Goal: Information Seeking & Learning: Understand process/instructions

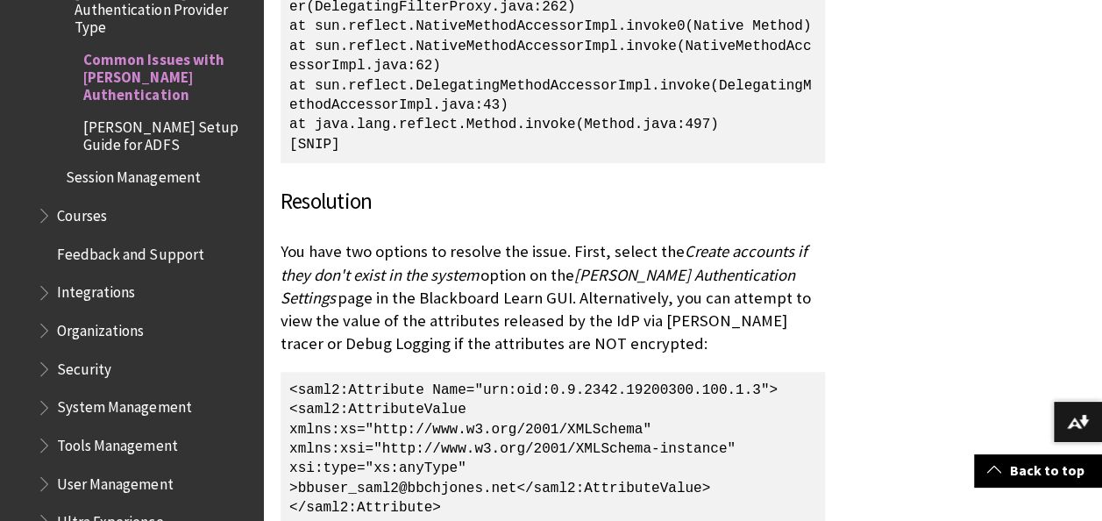
scroll to position [3503, 0]
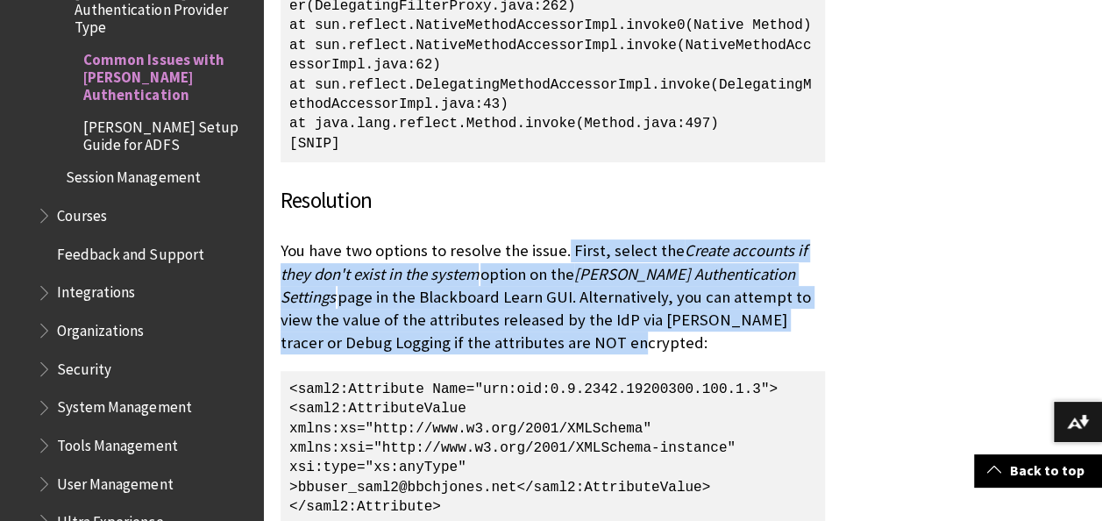
drag, startPoint x: 565, startPoint y: 46, endPoint x: 543, endPoint y: 135, distance: 92.3
click at [543, 239] on p "You have two options to resolve the issue. First, select the Create accounts if…" at bounding box center [552, 296] width 544 height 115
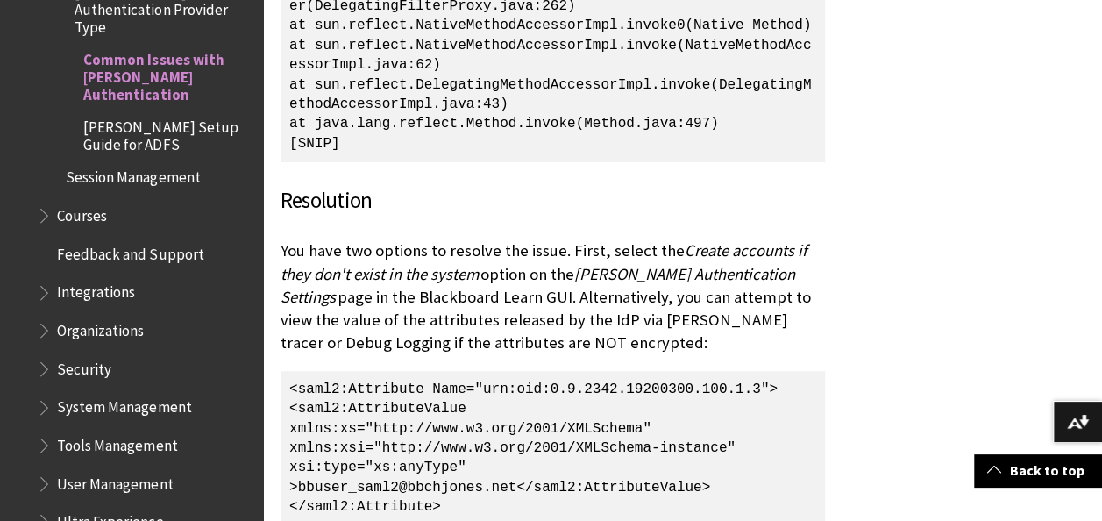
drag, startPoint x: 543, startPoint y: 135, endPoint x: 474, endPoint y: 226, distance: 114.0
click at [474, 421] on span "www.w3." at bounding box center [461, 429] width 59 height 16
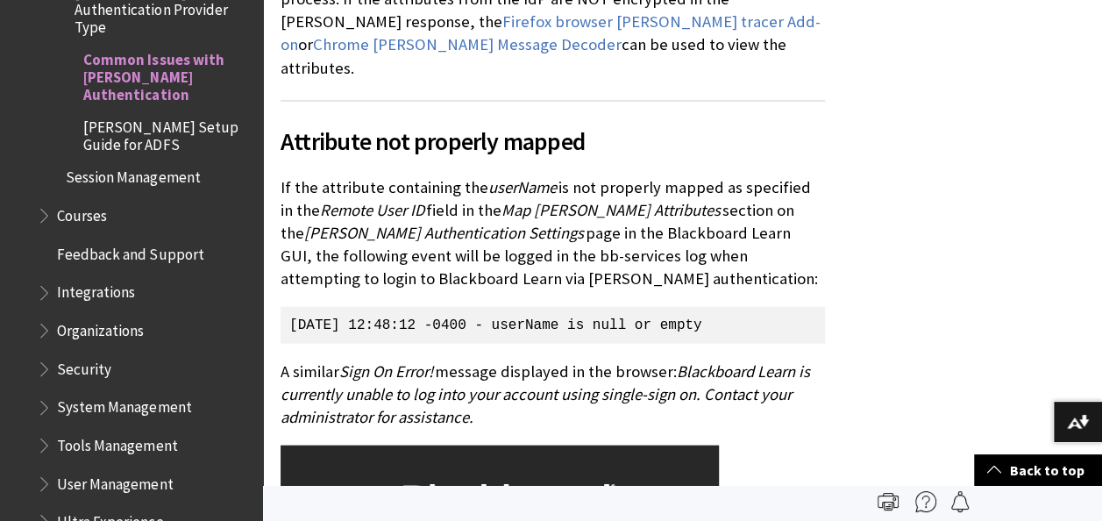
scroll to position [1832, 0]
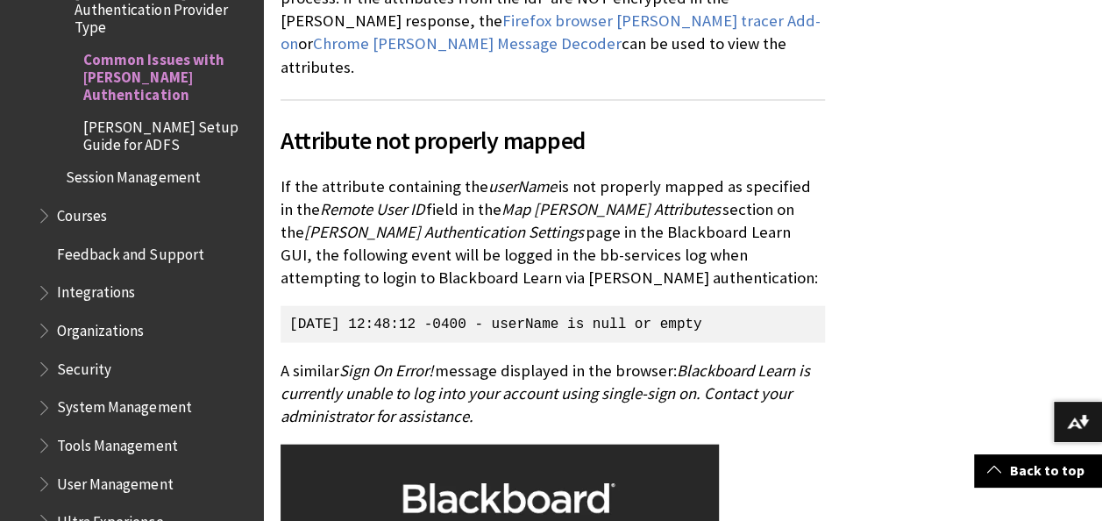
click at [432, 360] on span "Blackboard Learn is currently unable to log into your account using single-sign…" at bounding box center [544, 393] width 529 height 66
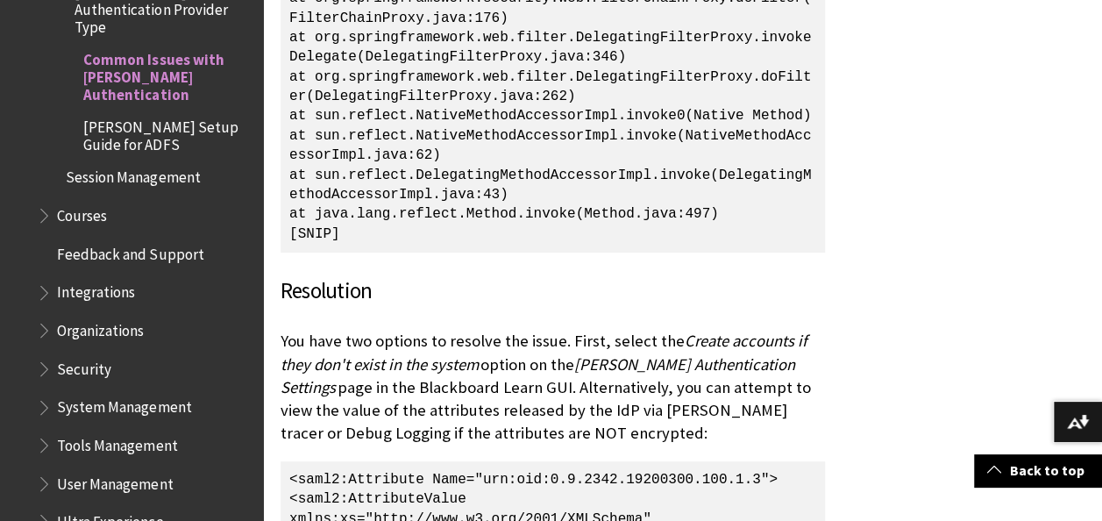
scroll to position [3413, 0]
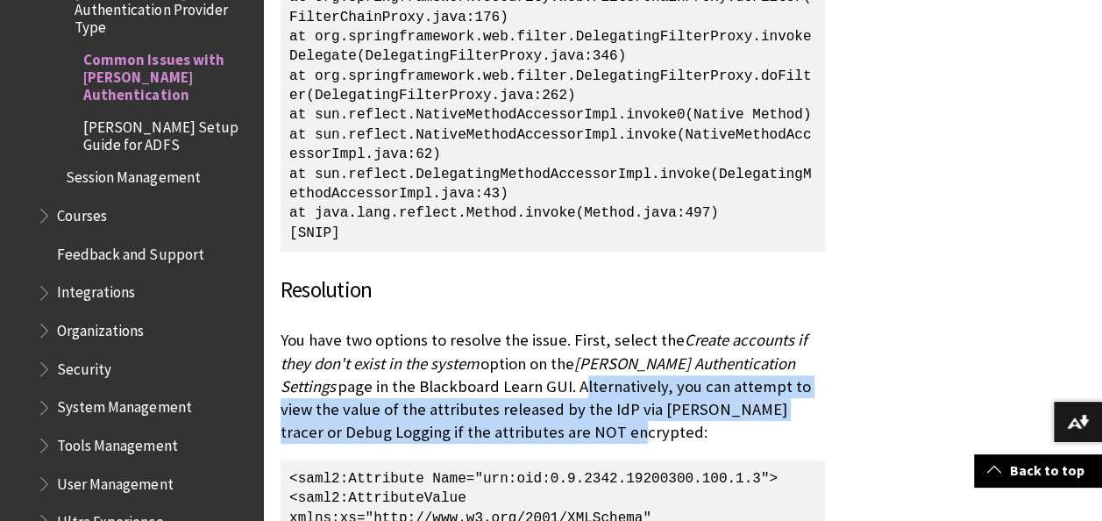
drag, startPoint x: 479, startPoint y: 186, endPoint x: 572, endPoint y: 233, distance: 103.5
click at [572, 329] on p "You have two options to resolve the issue. First, select the Create accounts if…" at bounding box center [552, 386] width 544 height 115
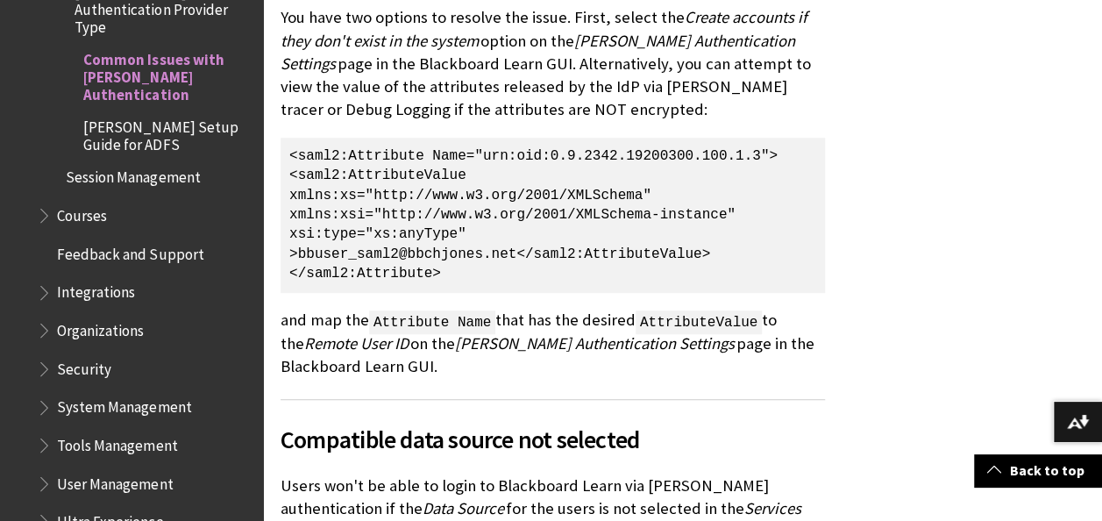
scroll to position [4067, 0]
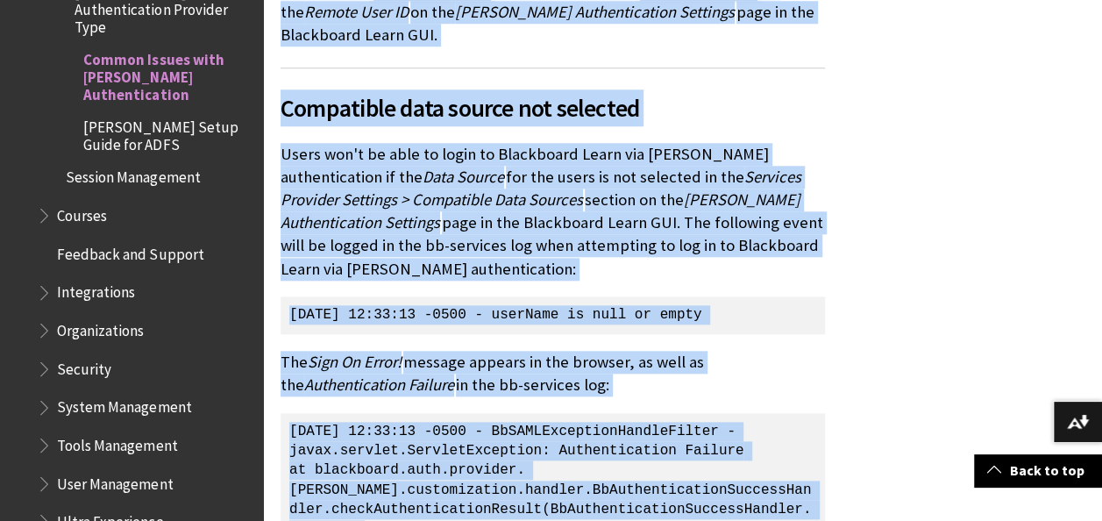
drag, startPoint x: 282, startPoint y: 130, endPoint x: 819, endPoint y: 331, distance: 573.1
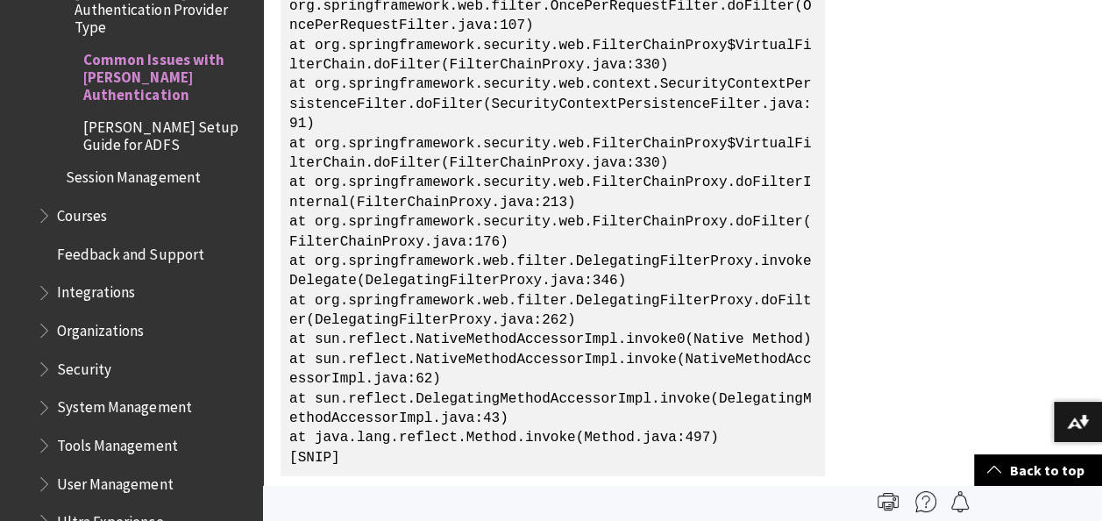
scroll to position [3189, 0]
drag, startPoint x: 283, startPoint y: 360, endPoint x: 458, endPoint y: 365, distance: 174.5
drag, startPoint x: 458, startPoint y: 365, endPoint x: 282, endPoint y: 364, distance: 175.3
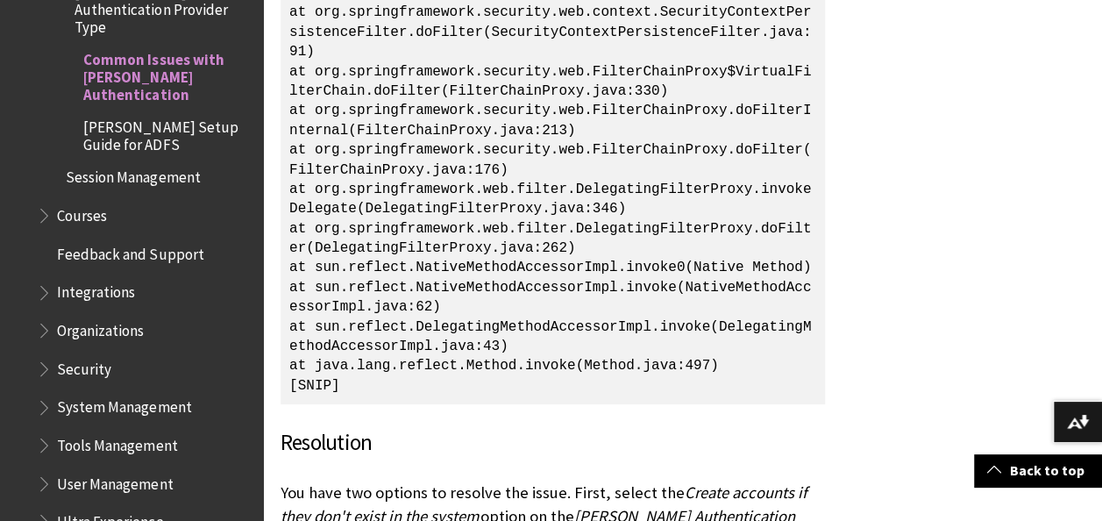
scroll to position [3263, 0]
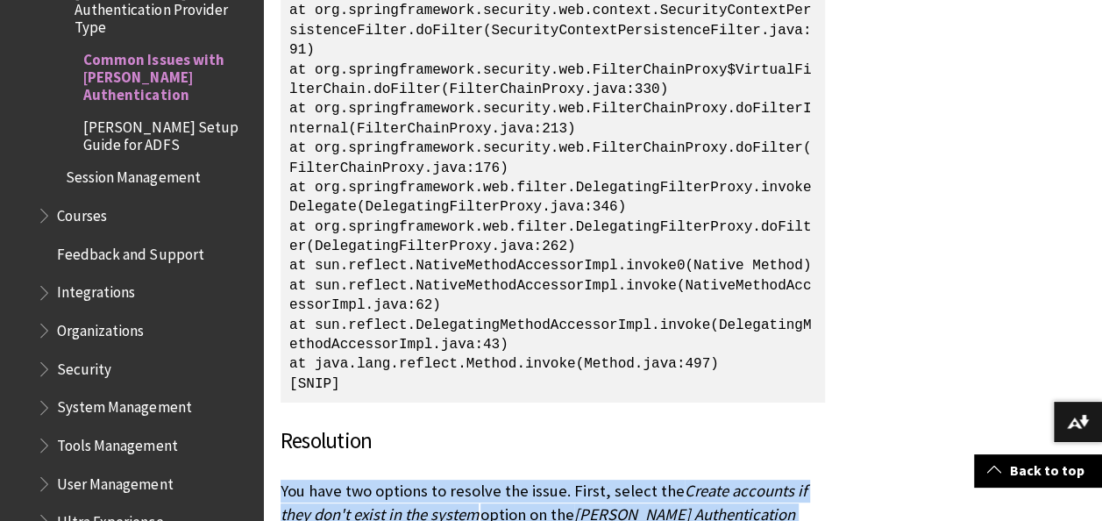
drag, startPoint x: 284, startPoint y: 291, endPoint x: 524, endPoint y: 443, distance: 284.0
drag, startPoint x: 524, startPoint y: 443, endPoint x: 395, endPoint y: 357, distance: 154.9
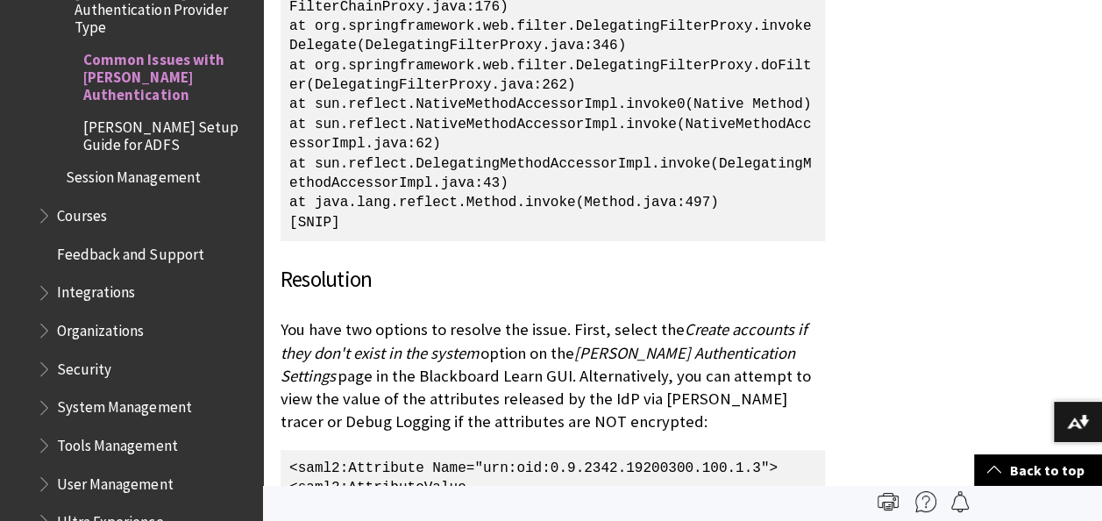
scroll to position [3406, 0]
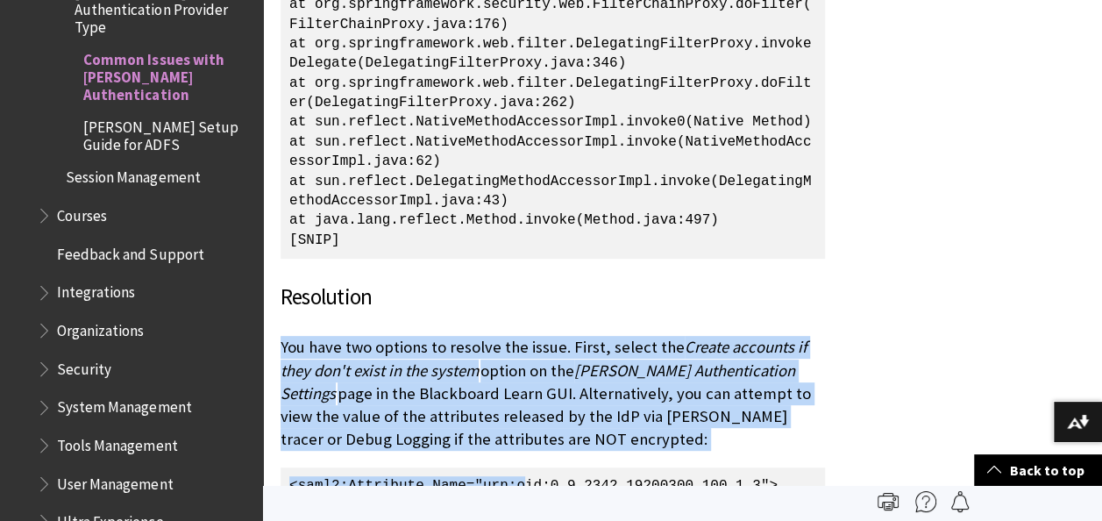
drag, startPoint x: 282, startPoint y: 142, endPoint x: 522, endPoint y: 300, distance: 287.4
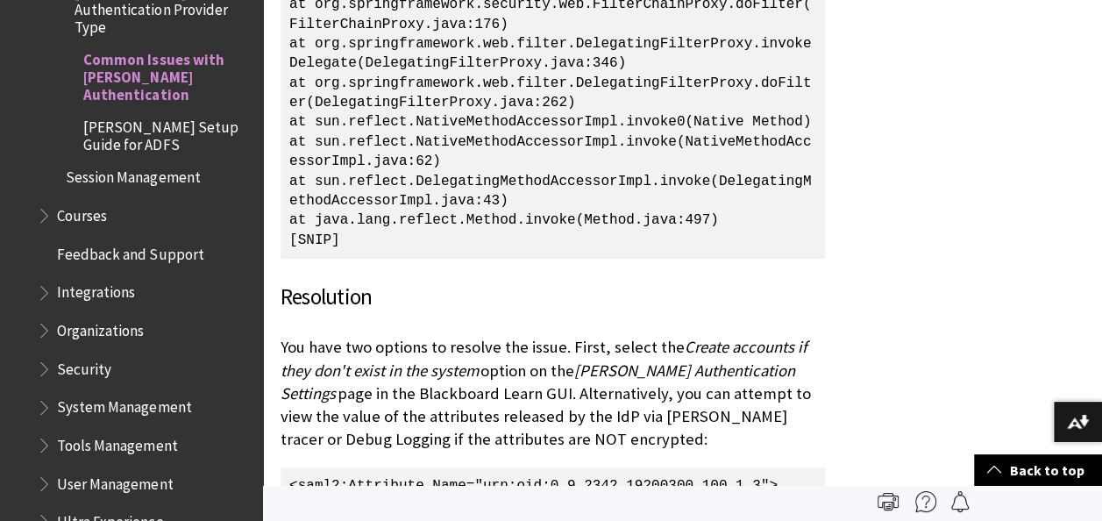
drag, startPoint x: 522, startPoint y: 300, endPoint x: 382, endPoint y: 317, distance: 141.3
drag, startPoint x: 289, startPoint y: 284, endPoint x: 609, endPoint y: 444, distance: 357.9
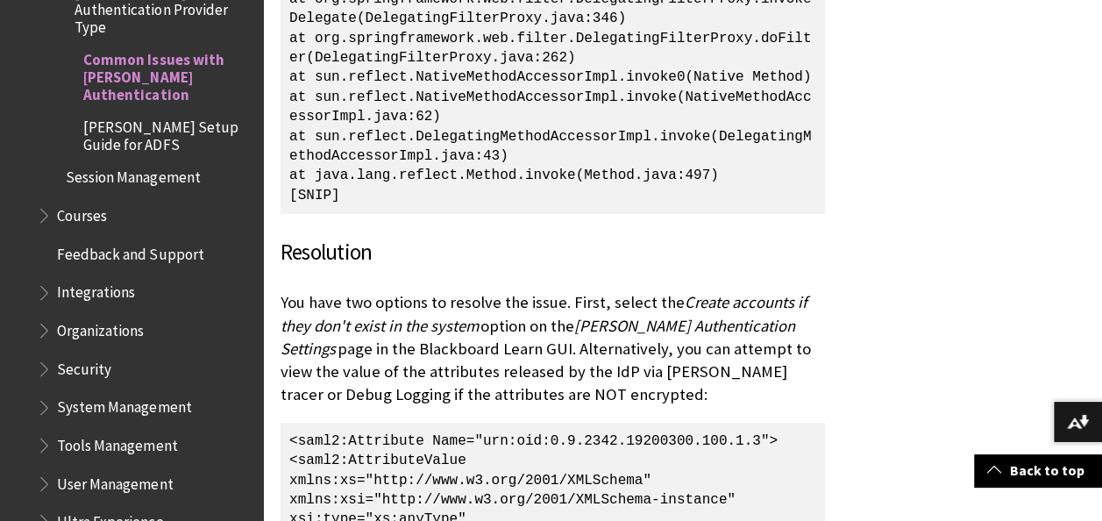
scroll to position [3452, 0]
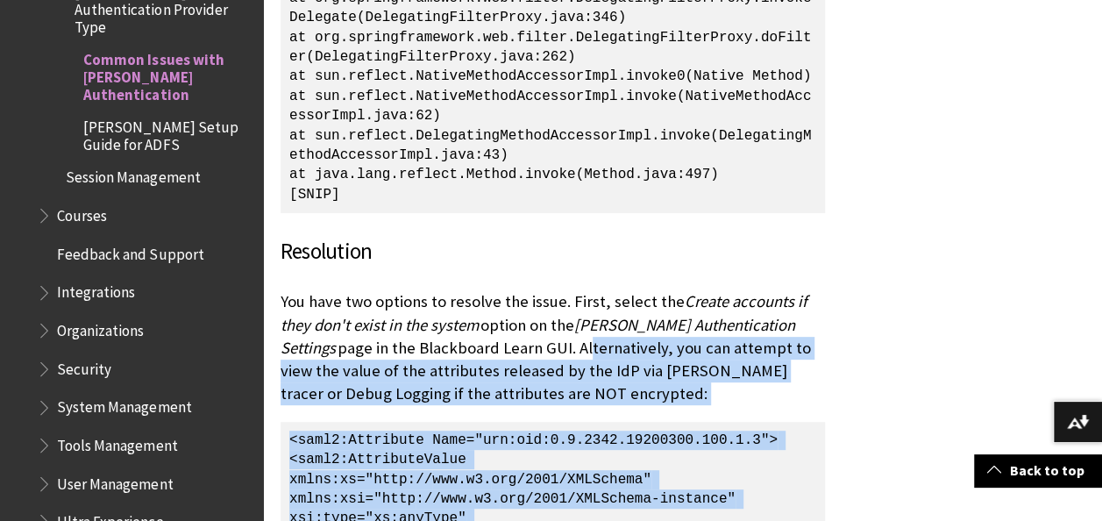
drag, startPoint x: 484, startPoint y: 147, endPoint x: 572, endPoint y: 392, distance: 260.1
click at [502, 290] on p "You have two options to resolve the issue. First, select the Create accounts if…" at bounding box center [552, 347] width 544 height 115
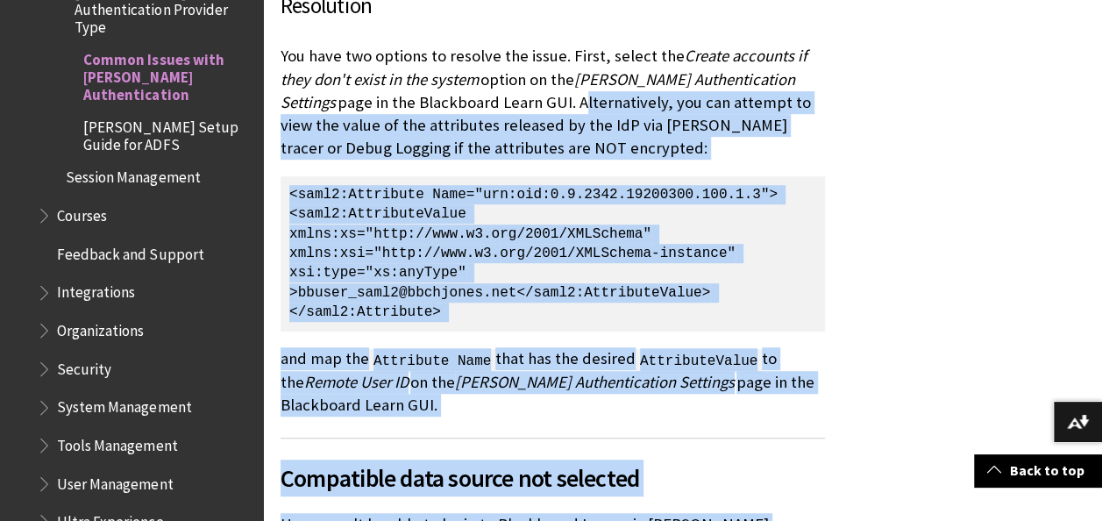
scroll to position [3818, 0]
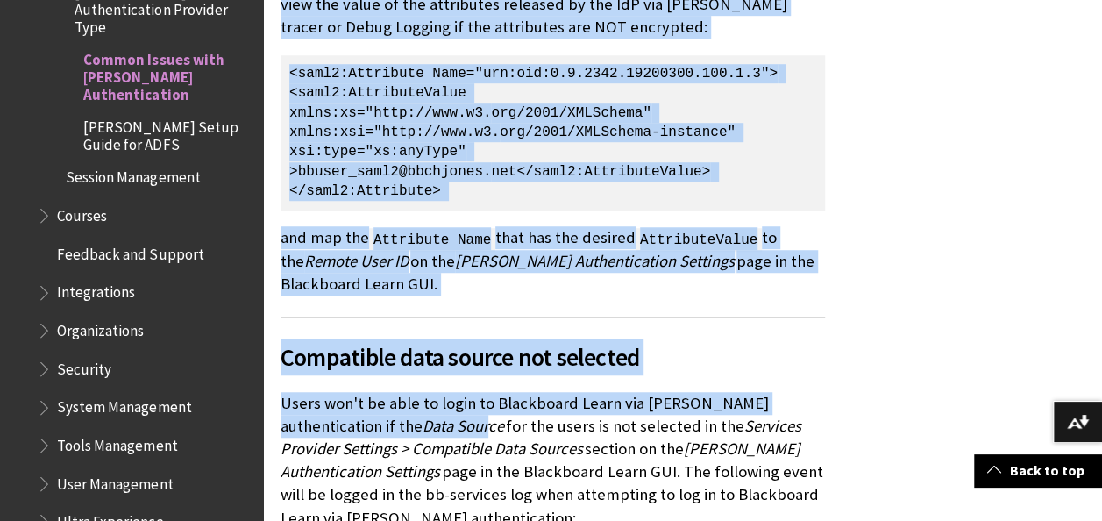
drag, startPoint x: 479, startPoint y: 146, endPoint x: 349, endPoint y: 271, distance: 180.4
drag, startPoint x: 349, startPoint y: 271, endPoint x: 550, endPoint y: 247, distance: 203.0
click at [550, 392] on p "Users won't be able to login to Blackboard Learn via [PERSON_NAME] authenticati…" at bounding box center [552, 461] width 544 height 138
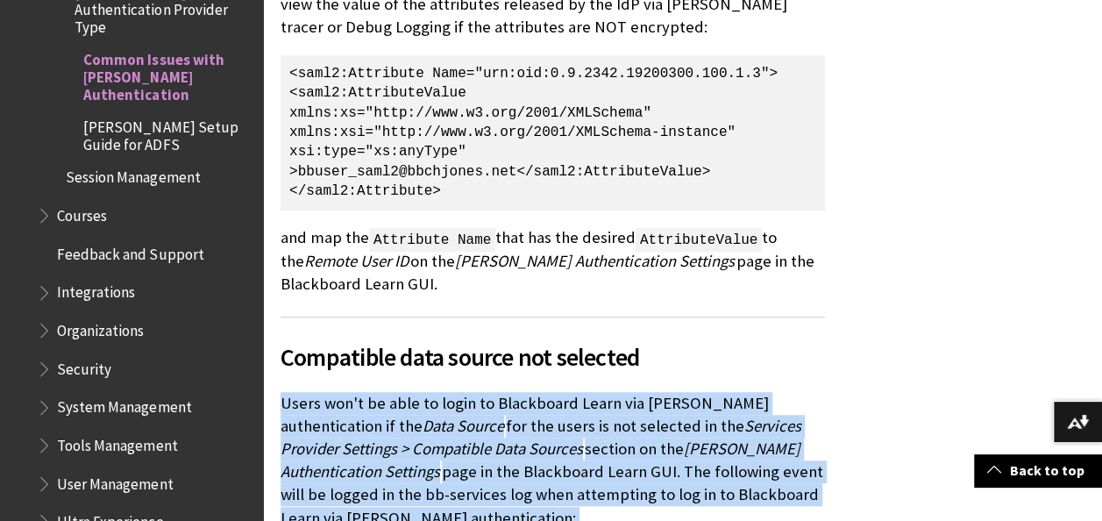
click at [550, 392] on p "Users won't be able to login to Blackboard Learn via [PERSON_NAME] authenticati…" at bounding box center [552, 461] width 544 height 138
drag, startPoint x: 550, startPoint y: 247, endPoint x: 508, endPoint y: 273, distance: 49.2
click at [508, 392] on p "Users won't be able to login to Blackboard Learn via [PERSON_NAME] authenticati…" at bounding box center [552, 461] width 544 height 138
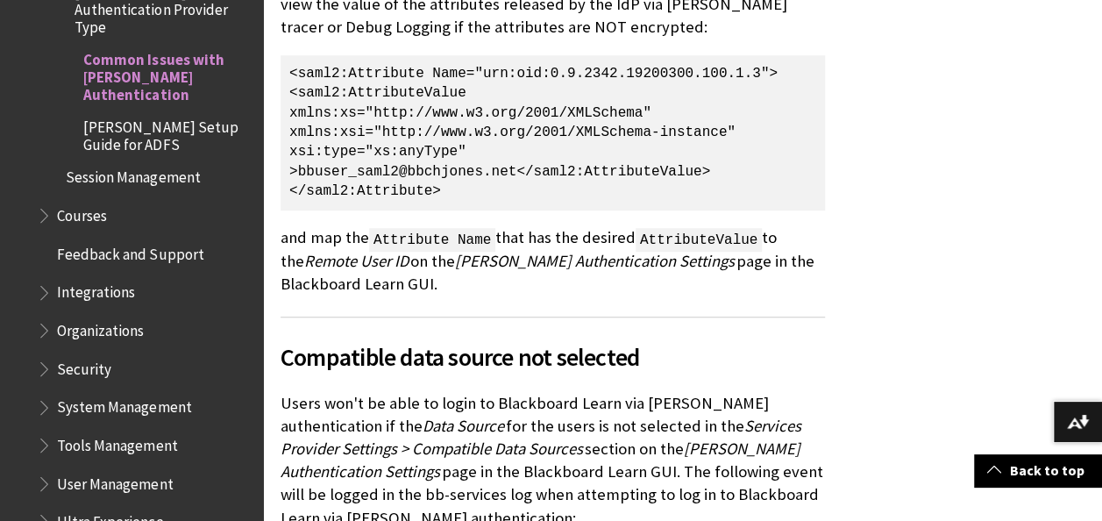
click at [532, 251] on span "[PERSON_NAME] Authentication Settings" at bounding box center [595, 261] width 280 height 20
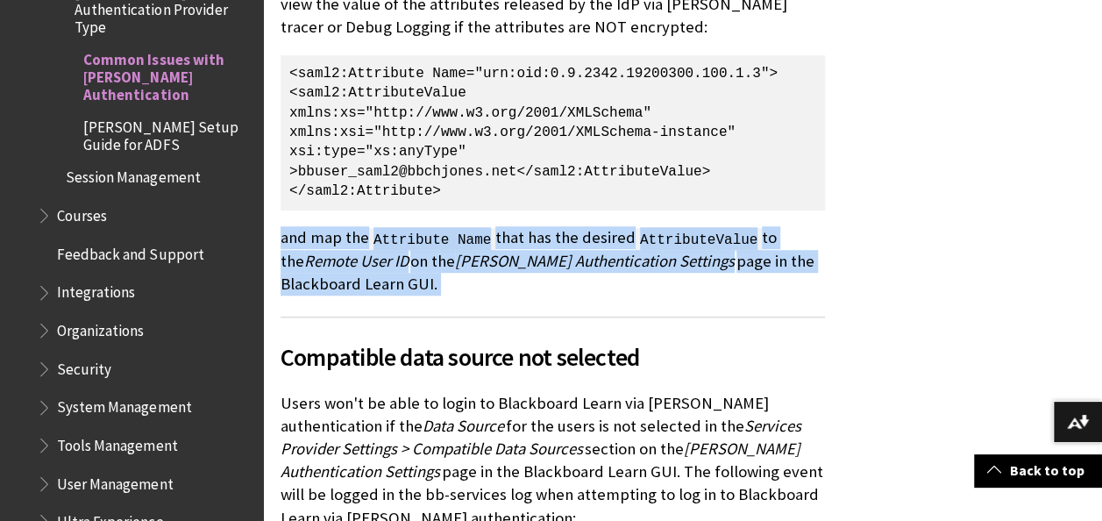
click at [532, 251] on span "[PERSON_NAME] Authentication Settings" at bounding box center [595, 261] width 280 height 20
drag, startPoint x: 532, startPoint y: 100, endPoint x: 487, endPoint y: 96, distance: 44.9
click at [487, 251] on span "[PERSON_NAME] Authentication Settings" at bounding box center [595, 261] width 280 height 20
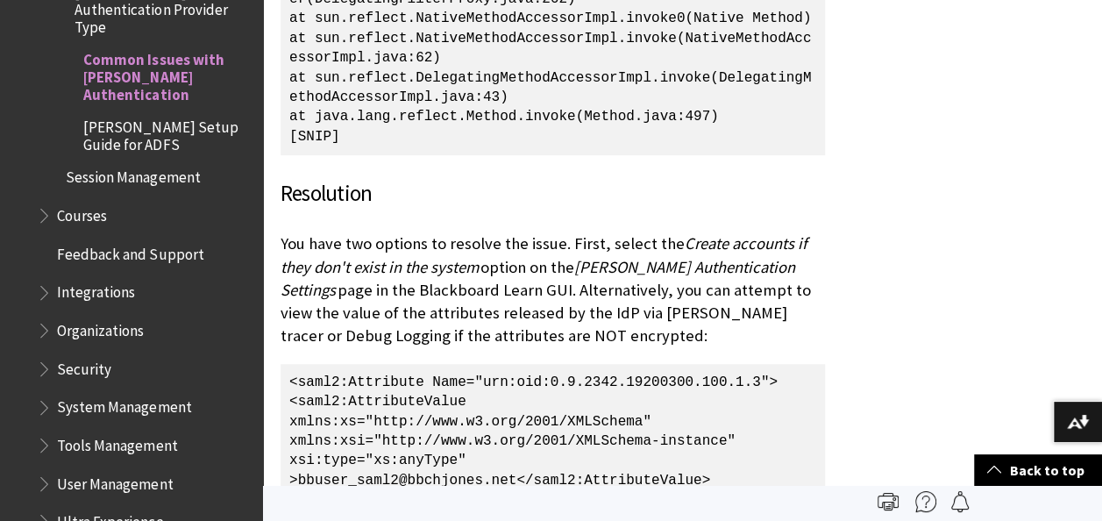
scroll to position [3470, 0]
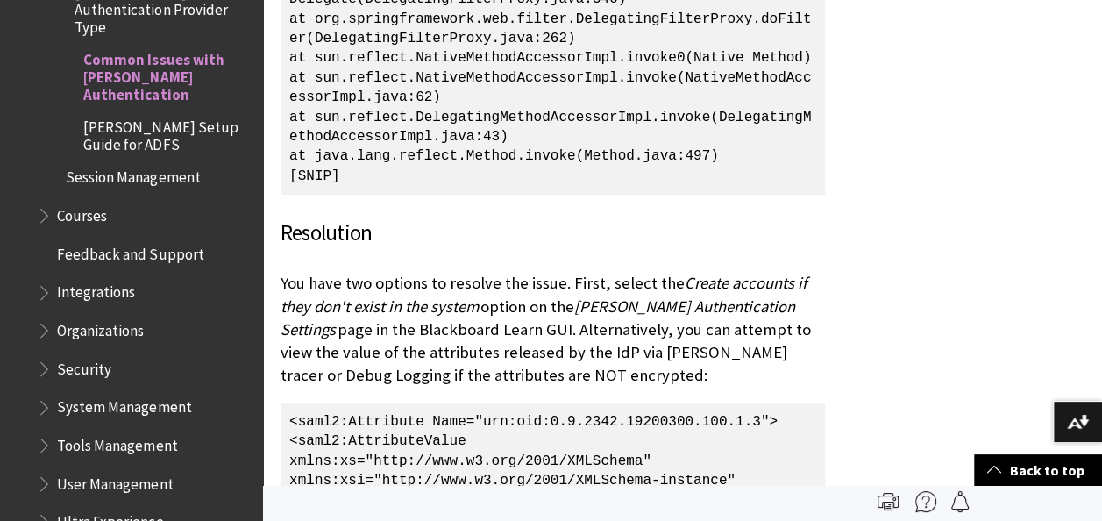
click at [487, 272] on p "You have two options to resolve the issue. First, select the Create accounts if…" at bounding box center [552, 329] width 544 height 115
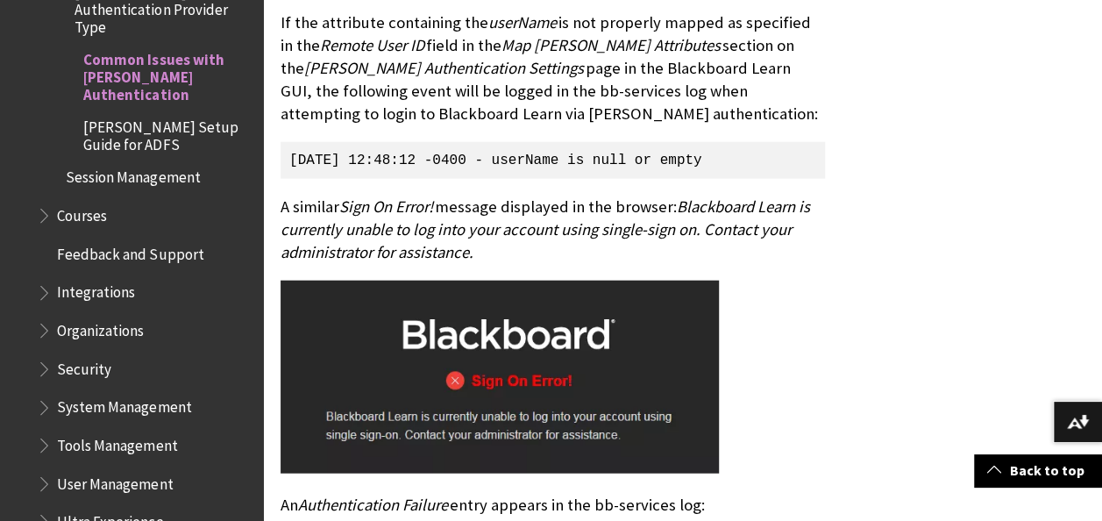
scroll to position [1998, 0]
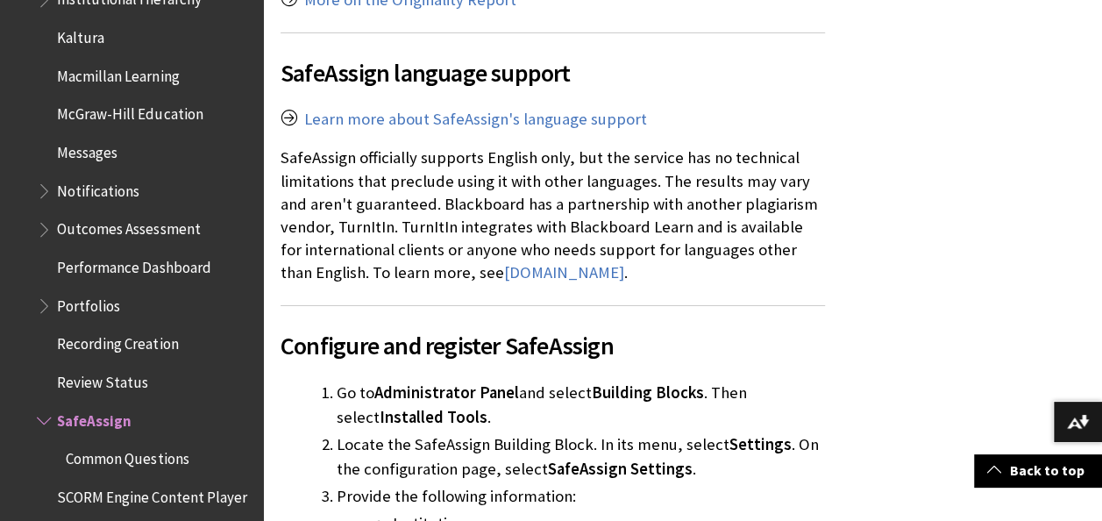
scroll to position [3615, 0]
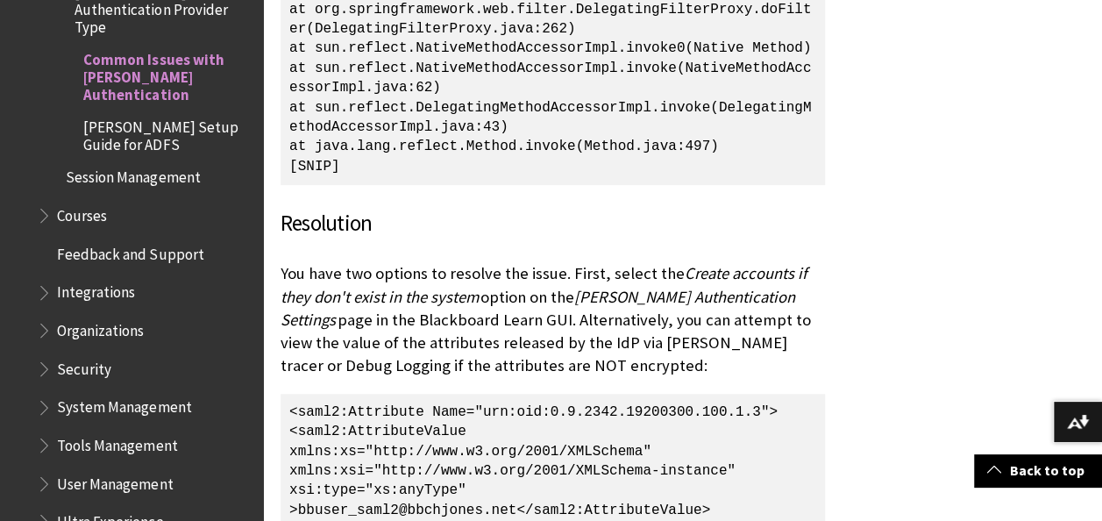
scroll to position [3483, 0]
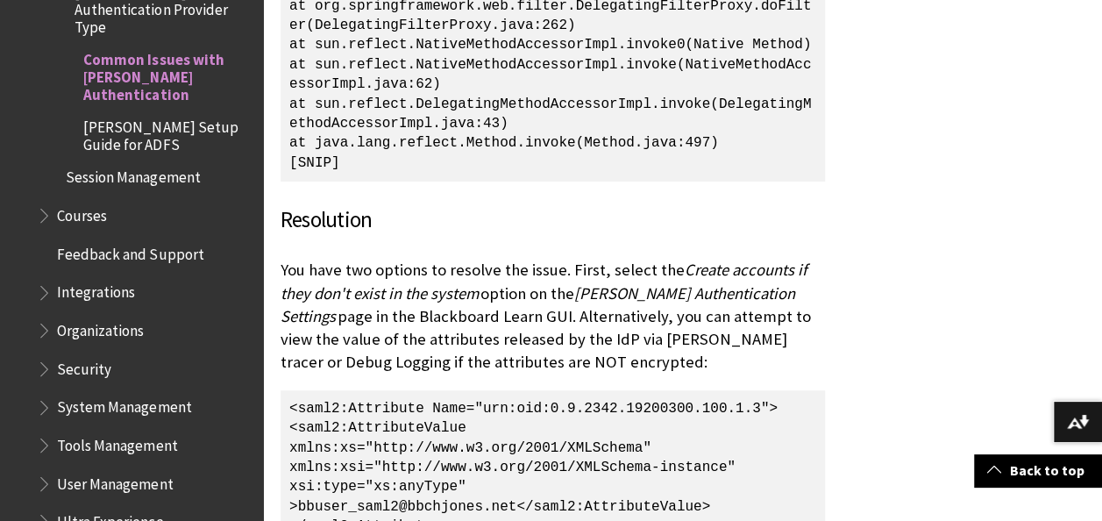
drag, startPoint x: 284, startPoint y: 67, endPoint x: 490, endPoint y: 461, distance: 445.0
copy div "You have two options to resolve the issue. First, select the Create accounts if…"
click at [435, 390] on p "<saml2:Attribute Name="urn:oid:0.9.2342.19200300.100.1.3"> <saml2:AttributeValu…" at bounding box center [552, 467] width 544 height 155
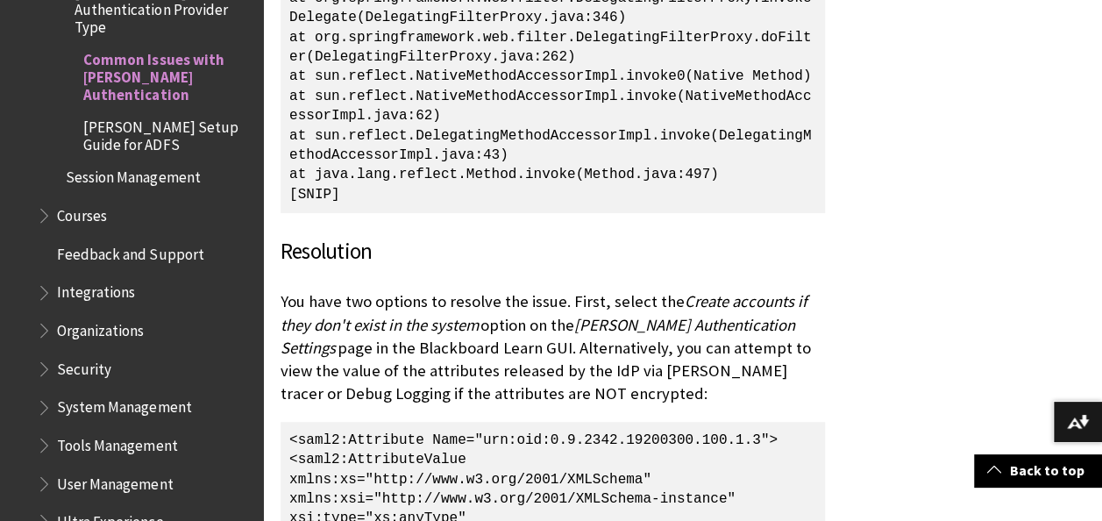
scroll to position [3454, 0]
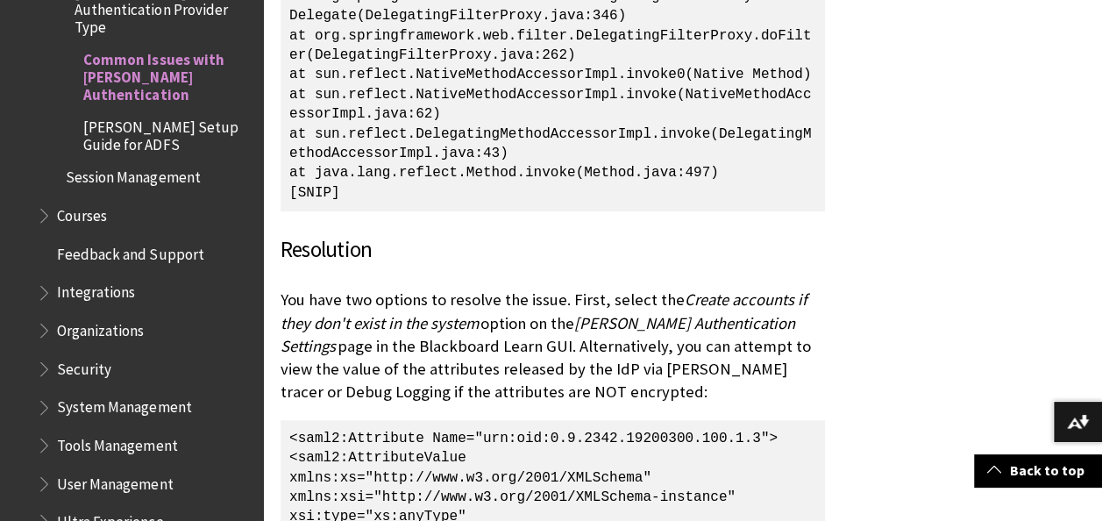
drag, startPoint x: 283, startPoint y: 97, endPoint x: 592, endPoint y: 482, distance: 493.2
drag, startPoint x: 281, startPoint y: 97, endPoint x: 477, endPoint y: 480, distance: 430.0
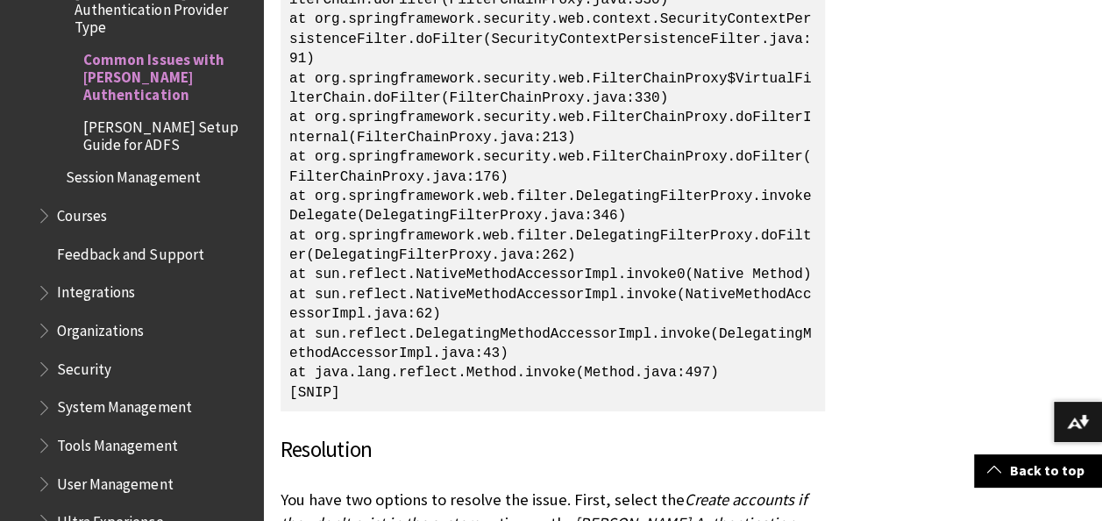
scroll to position [3256, 0]
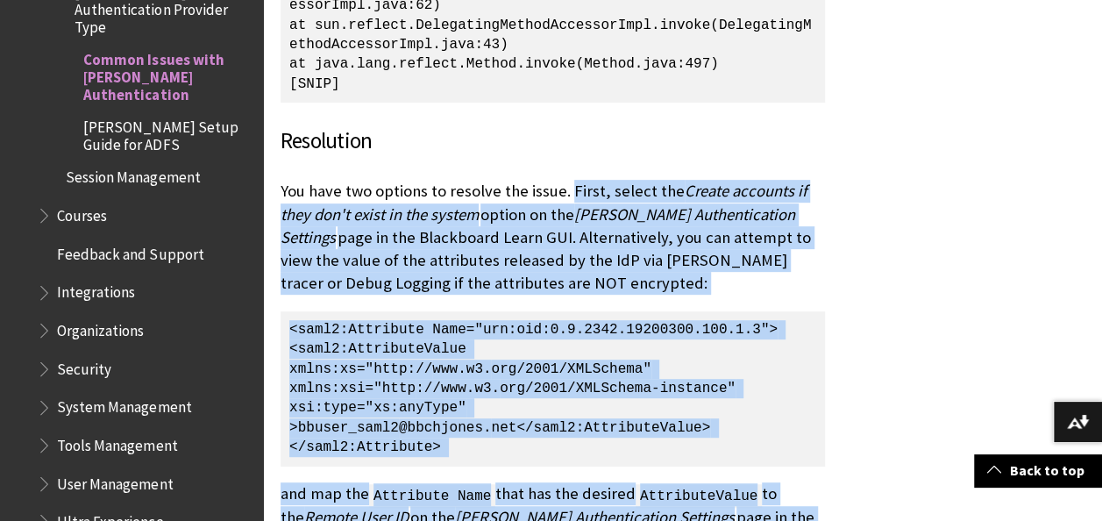
scroll to position [3610, 0]
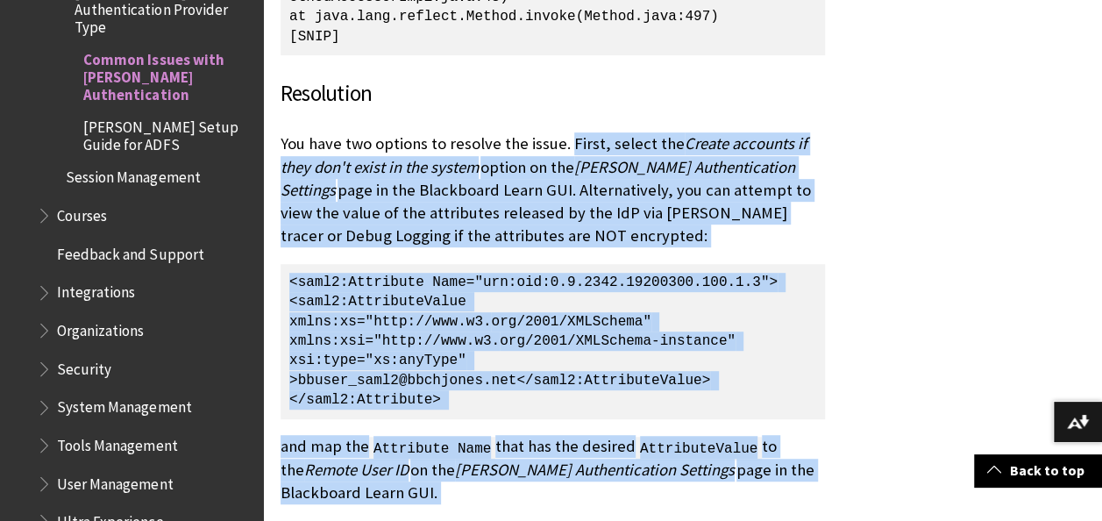
drag, startPoint x: 570, startPoint y: 147, endPoint x: 631, endPoint y: 330, distance: 192.4
copy div "First, select the Create accounts if they don't exist in the system option on t…"
